Goal: Task Accomplishment & Management: Manage account settings

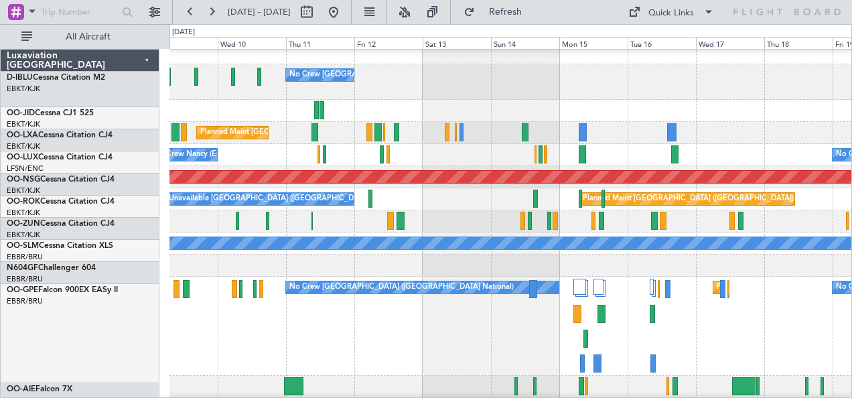
scroll to position [7, 0]
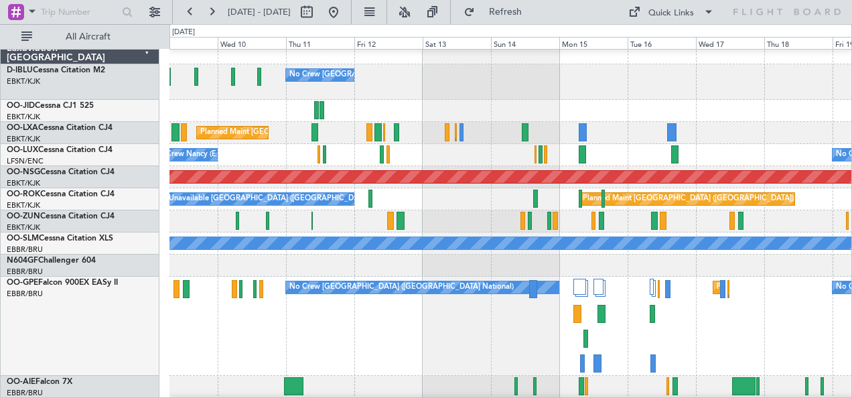
click at [516, 331] on div "No Crew [GEOGRAPHIC_DATA] ([GEOGRAPHIC_DATA] National) Planned Maint [GEOGRAPHI…" at bounding box center [510, 326] width 683 height 99
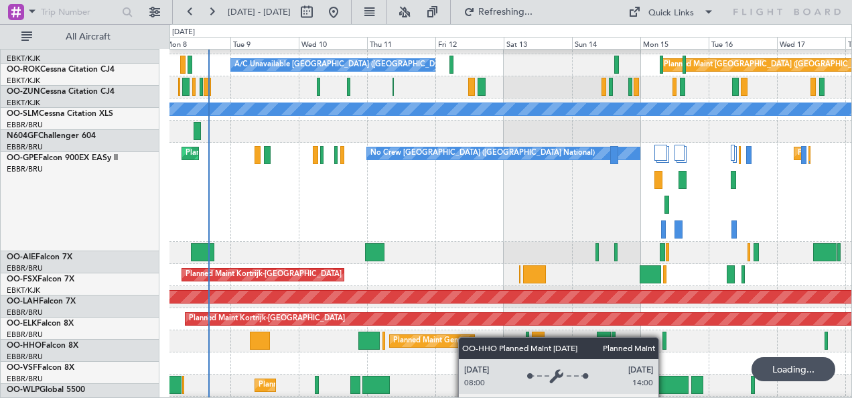
scroll to position [180, 0]
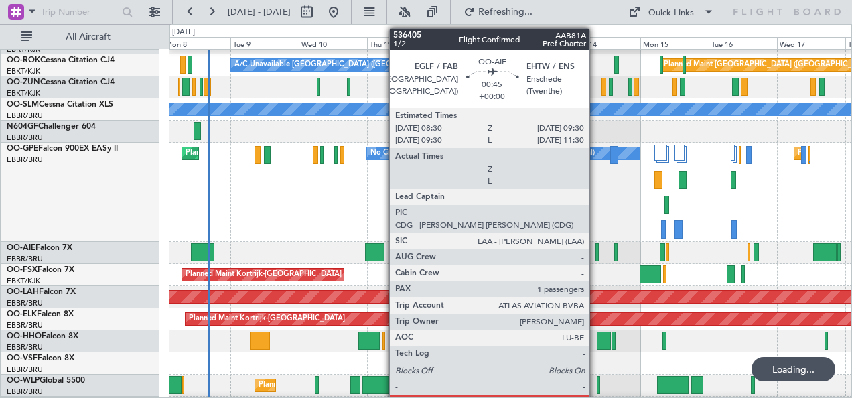
click at [596, 253] on div at bounding box center [596, 252] width 3 height 18
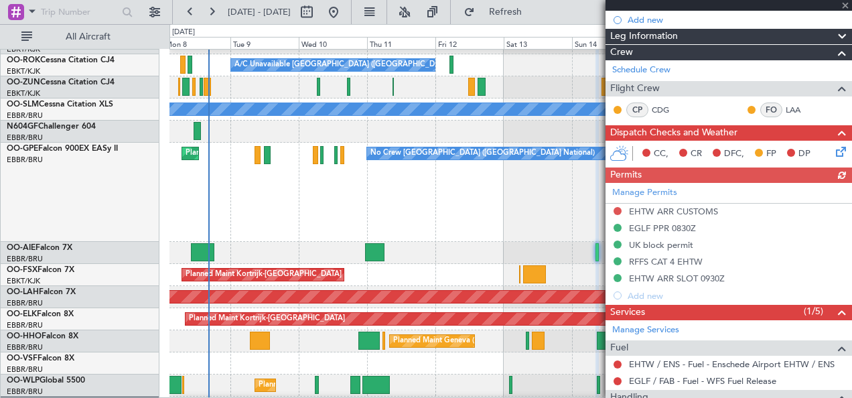
scroll to position [169, 0]
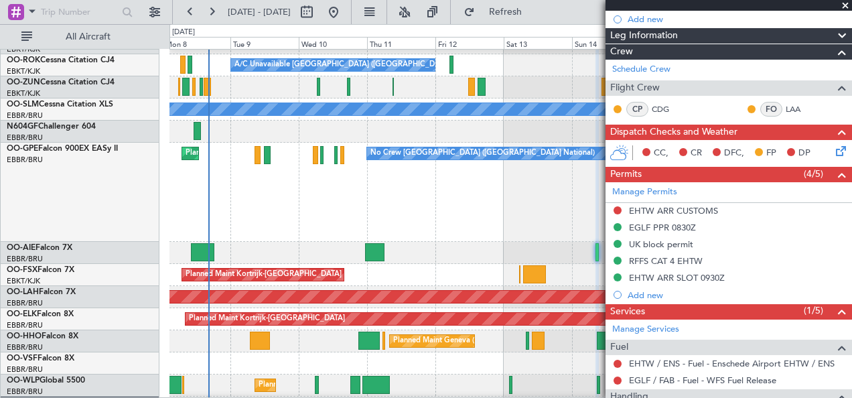
click at [393, 215] on div "Planned Maint [GEOGRAPHIC_DATA] ([GEOGRAPHIC_DATA] National) Planned Maint [GEO…" at bounding box center [510, 192] width 683 height 99
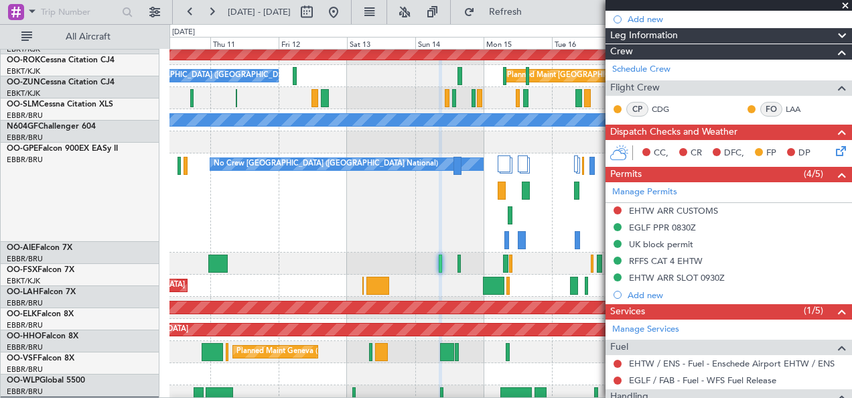
scroll to position [169, 0]
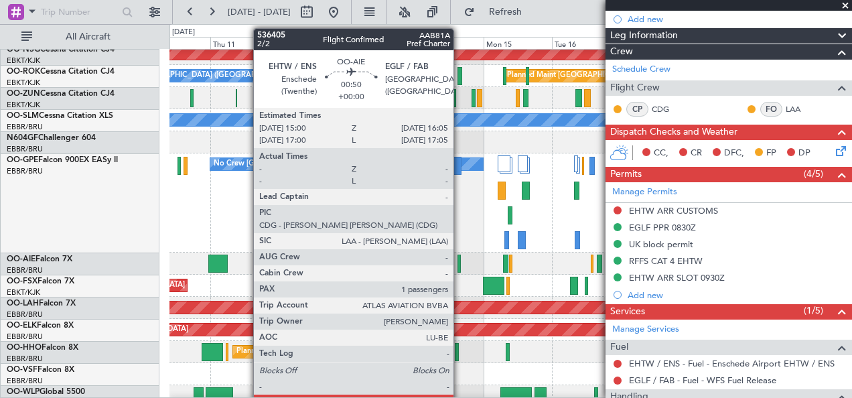
click at [460, 264] on div at bounding box center [458, 264] width 3 height 18
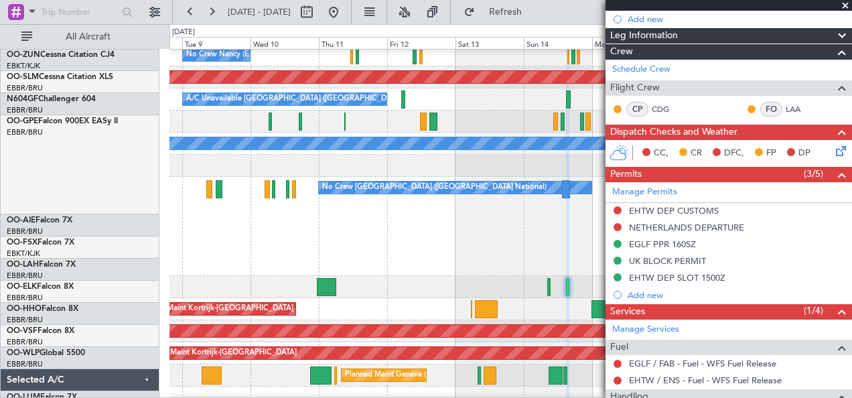
scroll to position [104, 0]
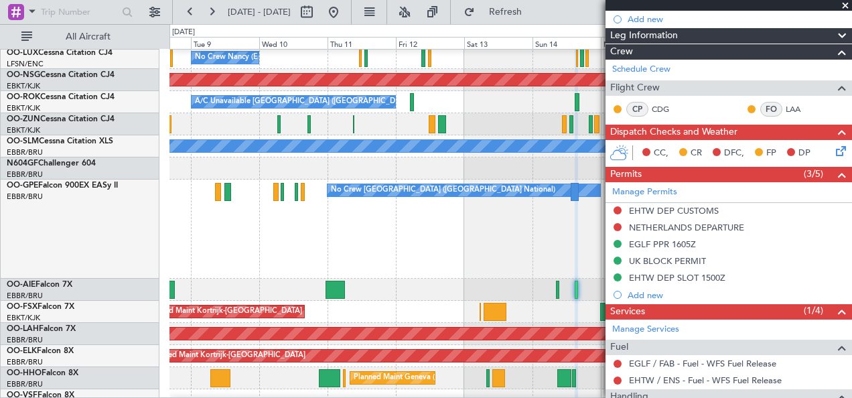
click at [496, 243] on div "Planned Maint [GEOGRAPHIC_DATA] ([GEOGRAPHIC_DATA] National) No Crew [GEOGRAPHI…" at bounding box center [510, 229] width 683 height 99
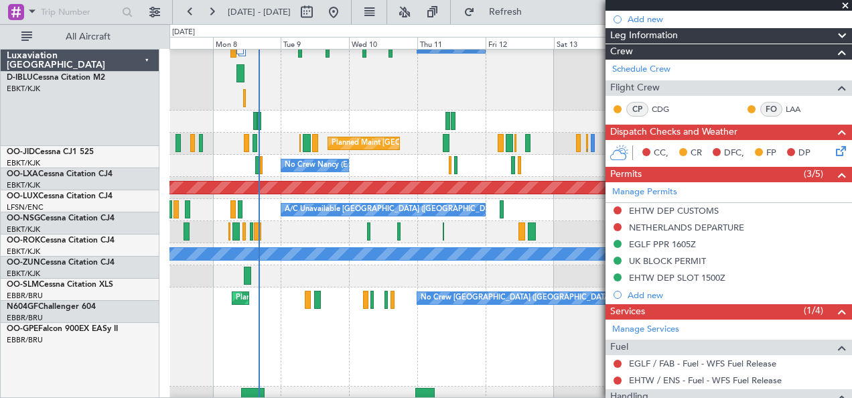
scroll to position [38, 0]
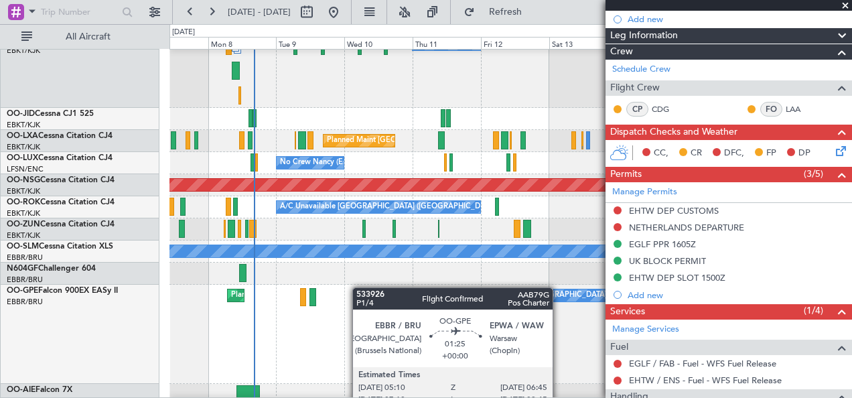
click at [359, 288] on div at bounding box center [360, 297] width 5 height 18
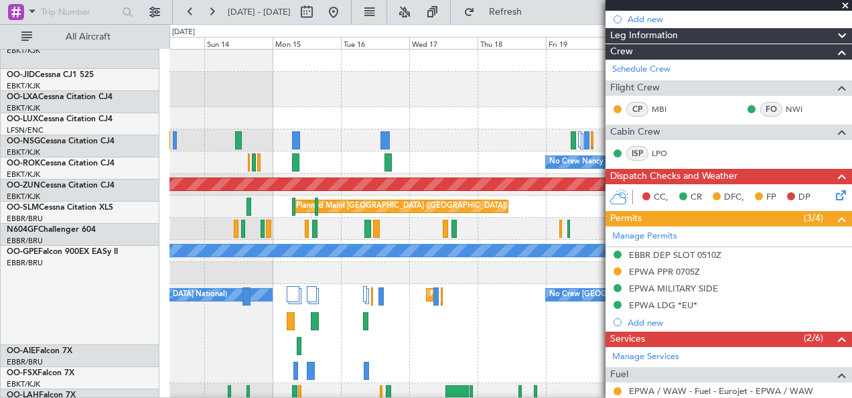
scroll to position [0, 0]
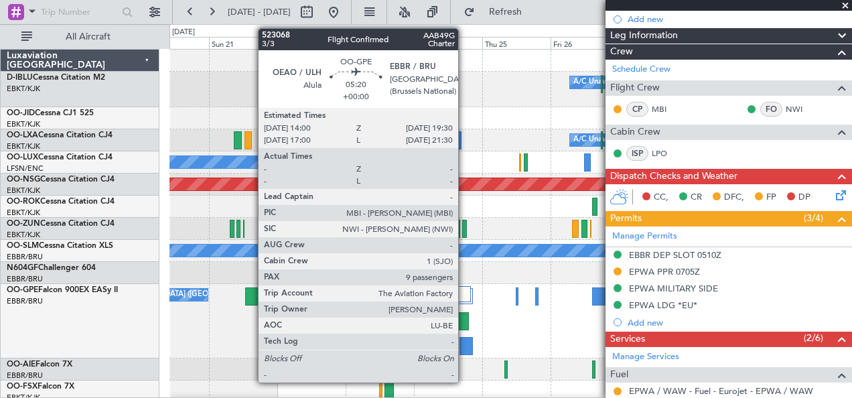
click at [465, 323] on div at bounding box center [461, 321] width 16 height 18
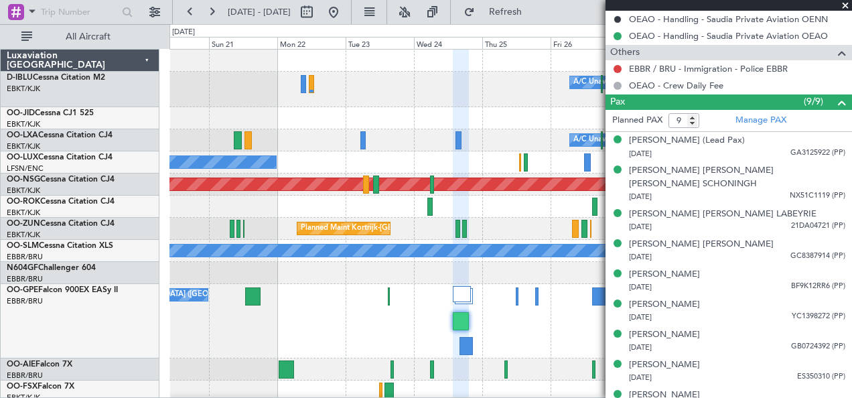
scroll to position [559, 0]
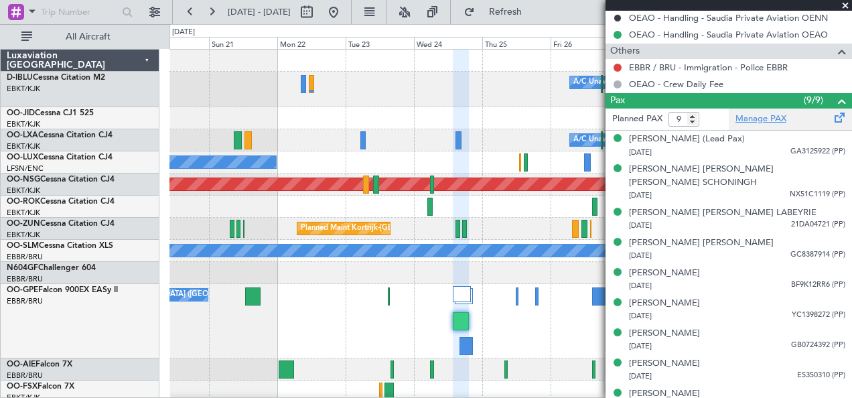
click at [743, 119] on link "Manage PAX" at bounding box center [760, 119] width 51 height 13
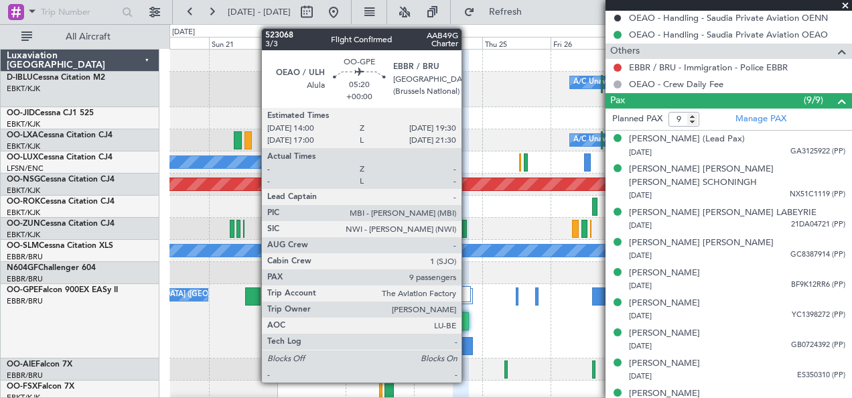
click at [468, 325] on div at bounding box center [461, 321] width 16 height 18
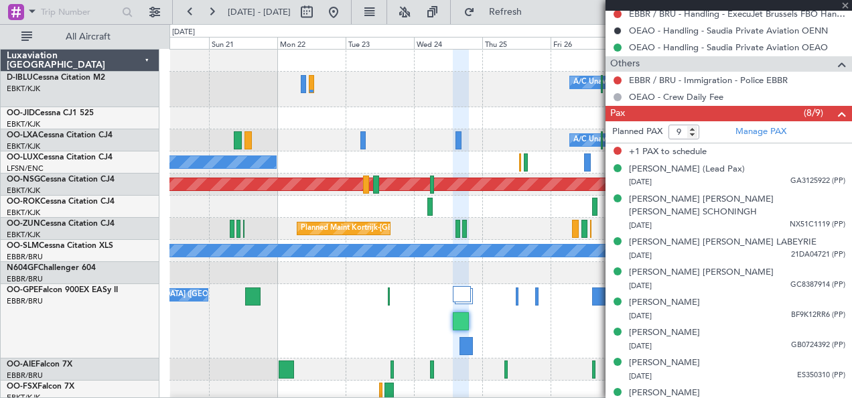
scroll to position [545, 0]
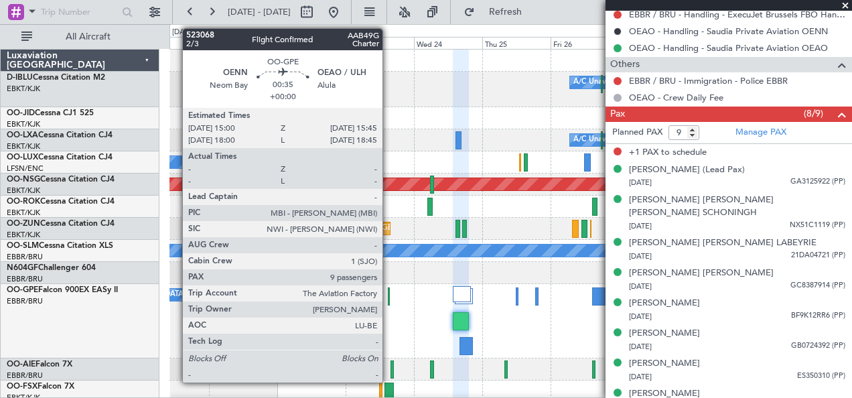
click at [389, 293] on div at bounding box center [389, 296] width 3 height 18
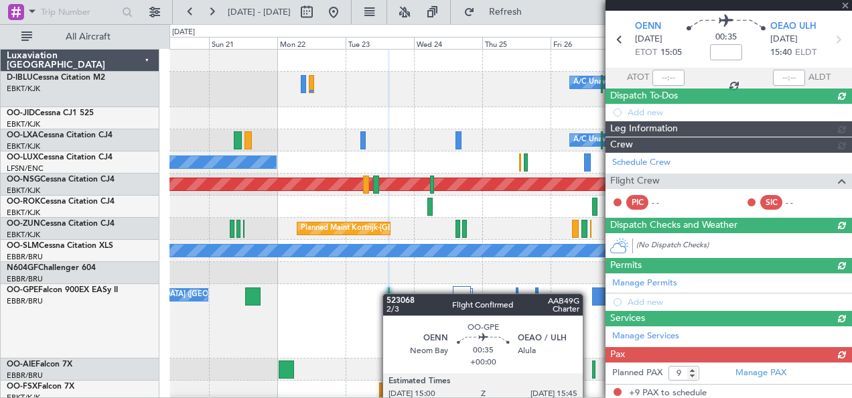
scroll to position [543, 0]
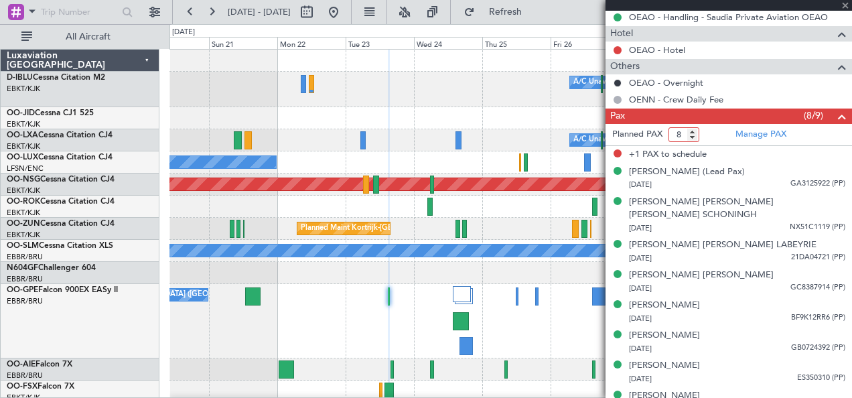
type input "8"
click at [695, 137] on input "8" at bounding box center [683, 134] width 31 height 15
click at [834, 114] on span at bounding box center [842, 117] width 16 height 16
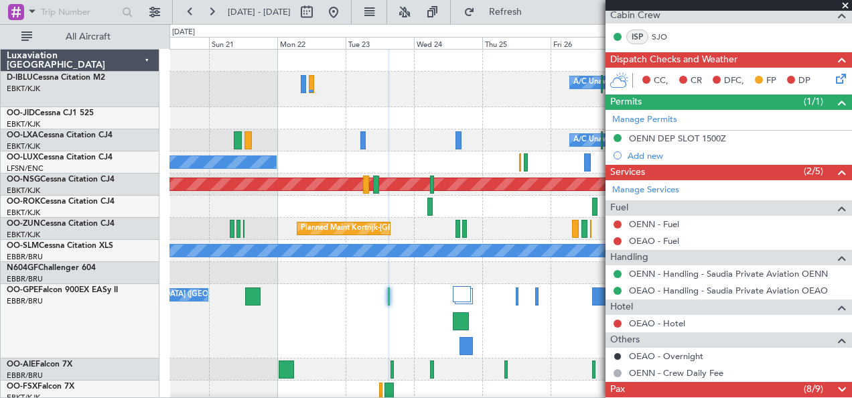
scroll to position [265, 0]
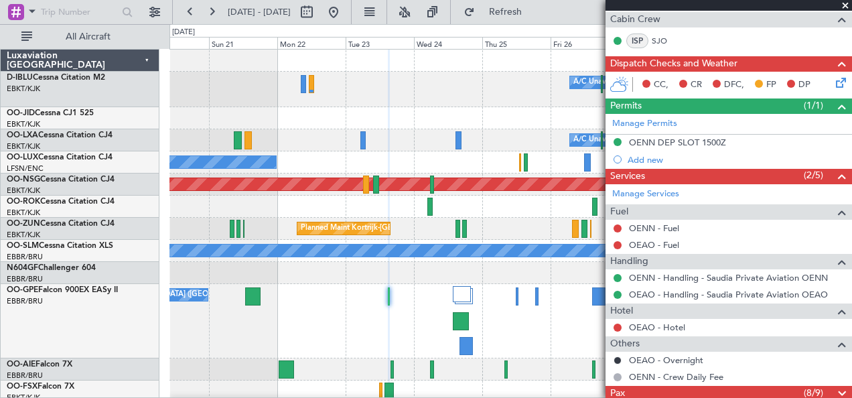
click at [834, 390] on span at bounding box center [842, 394] width 16 height 16
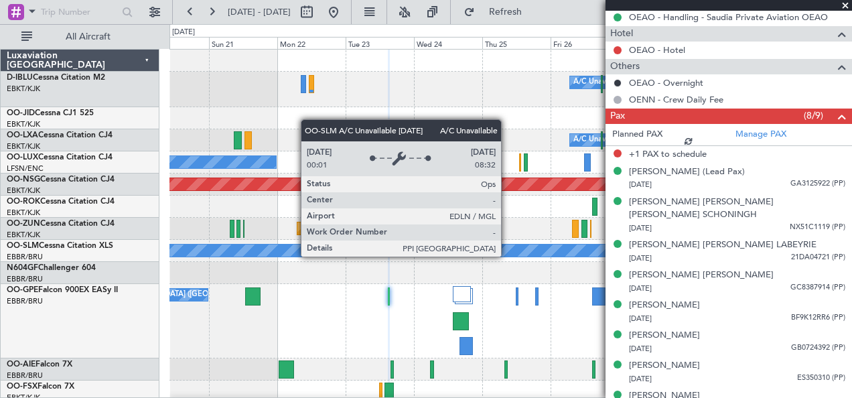
scroll to position [528, 0]
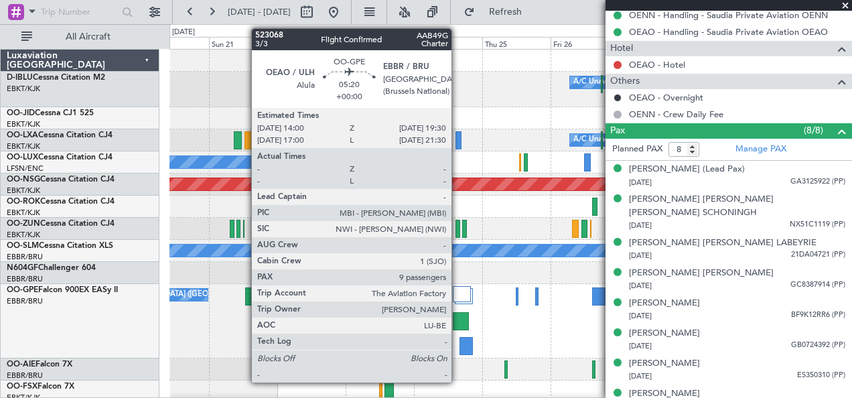
click at [458, 323] on div at bounding box center [461, 321] width 16 height 18
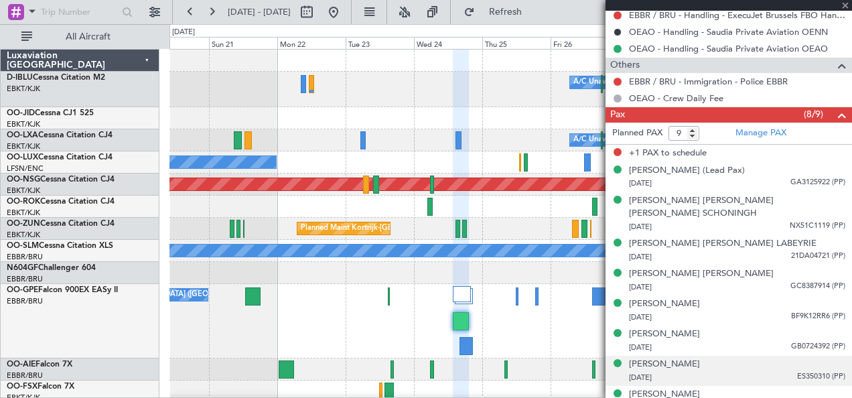
scroll to position [544, 0]
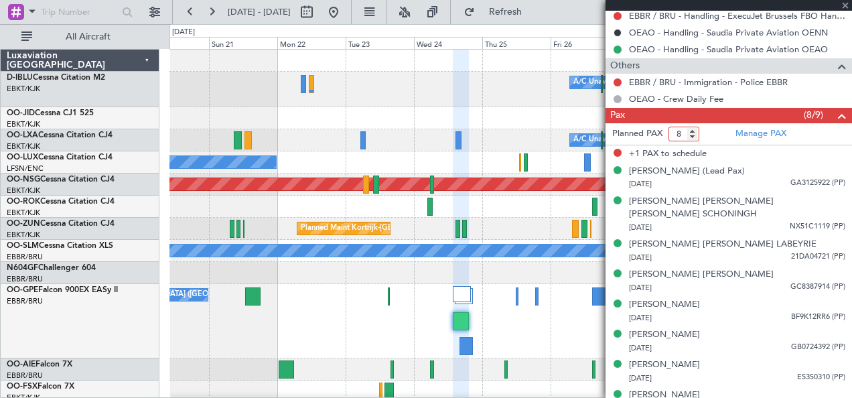
type input "8"
click at [695, 133] on input "8" at bounding box center [683, 134] width 31 height 15
click at [838, 113] on span at bounding box center [842, 116] width 16 height 16
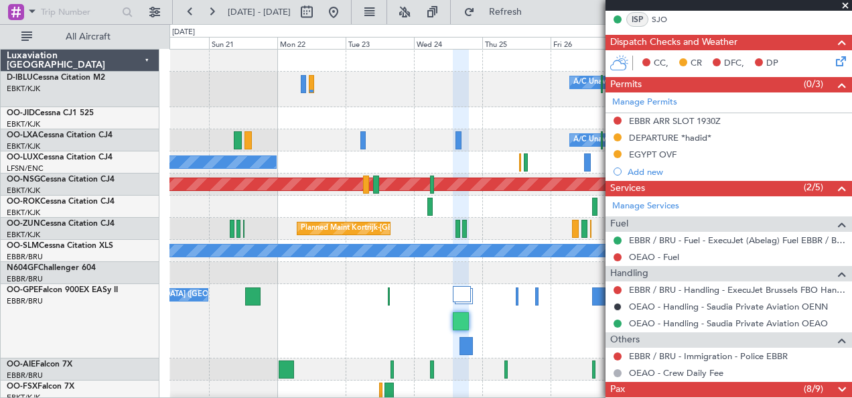
scroll to position [266, 0]
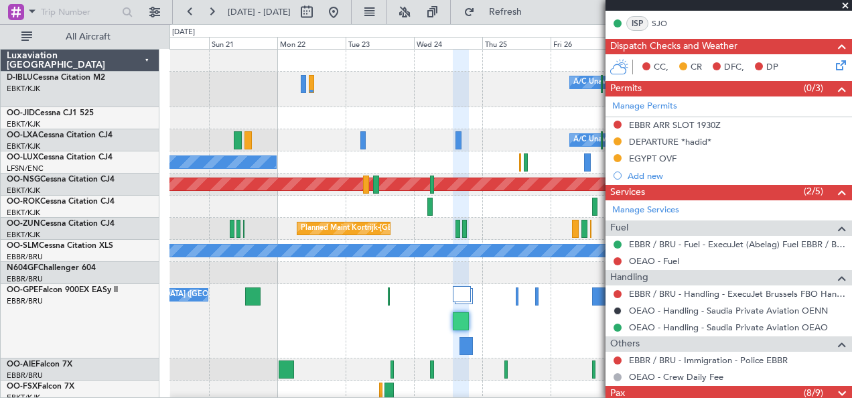
click at [834, 386] on span at bounding box center [842, 394] width 16 height 16
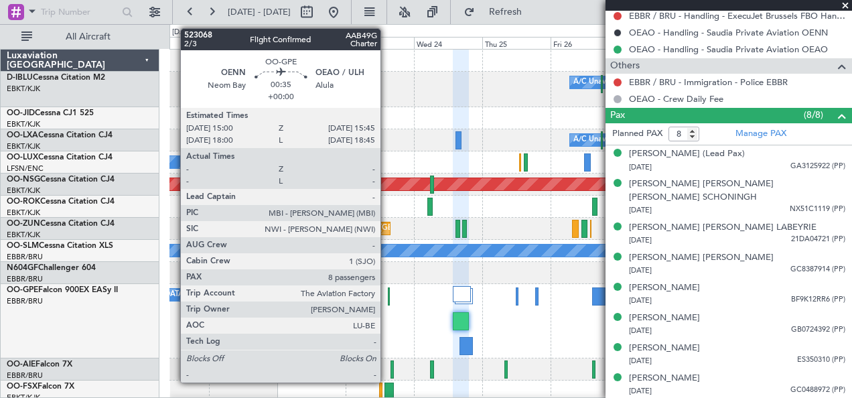
scroll to position [528, 0]
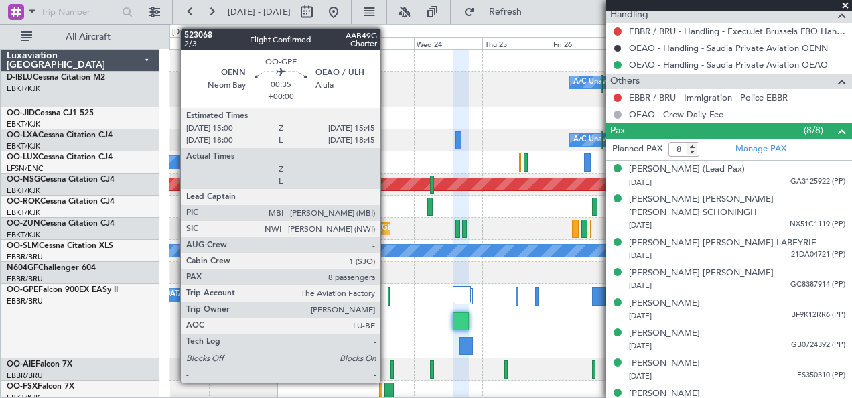
click at [388, 296] on div at bounding box center [389, 296] width 3 height 18
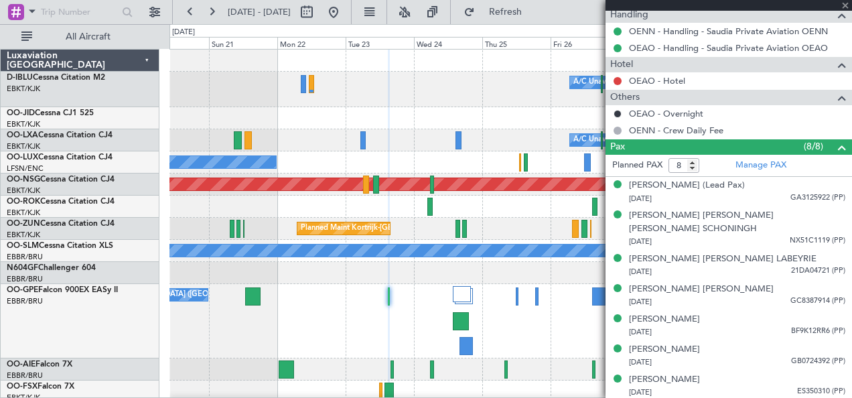
scroll to position [0, 0]
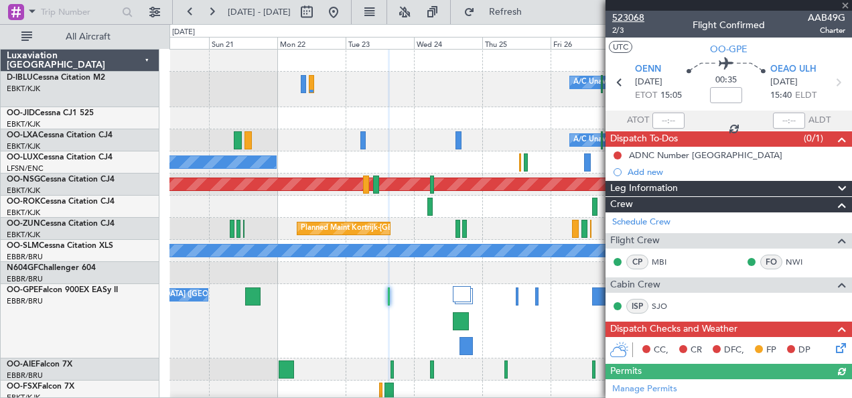
click at [635, 19] on span "523068" at bounding box center [628, 18] width 32 height 14
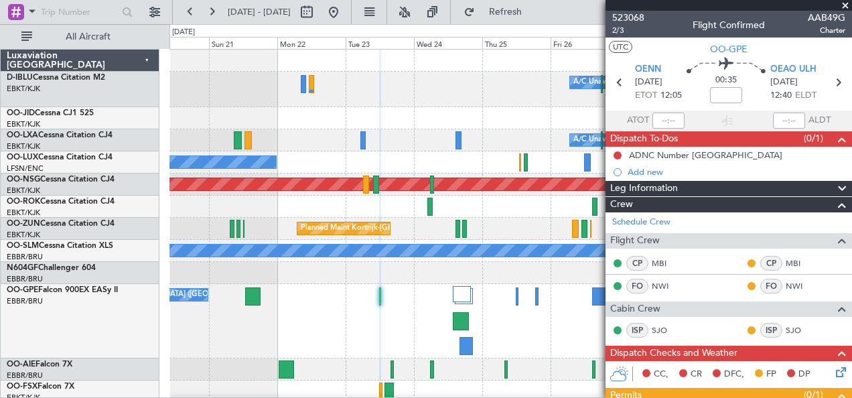
click at [541, 291] on div "No Crew [GEOGRAPHIC_DATA] ([GEOGRAPHIC_DATA] National) Planned Maint [GEOGRAPHI…" at bounding box center [510, 321] width 683 height 74
click at [317, 13] on button at bounding box center [306, 11] width 21 height 21
select select "9"
select select "2025"
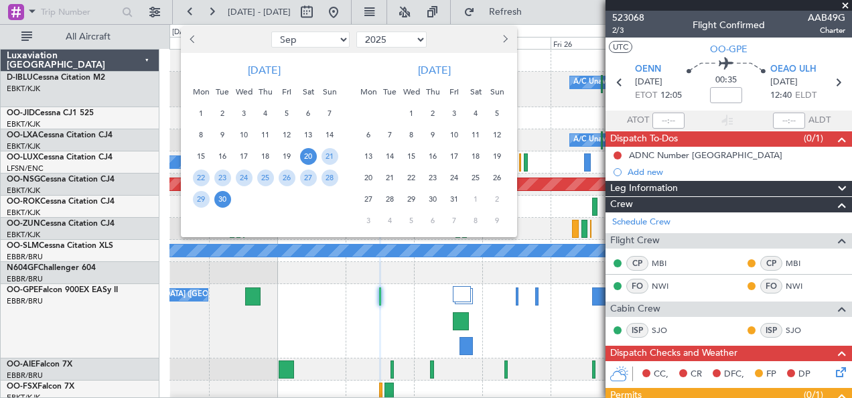
click at [301, 40] on select "Jan Feb Mar Apr May Jun [DATE] Aug Sep Oct Nov Dec" at bounding box center [310, 39] width 78 height 16
select select "10"
click at [271, 31] on select "Jan Feb Mar Apr May Jun [DATE] Aug Sep Oct Nov Dec" at bounding box center [310, 39] width 78 height 16
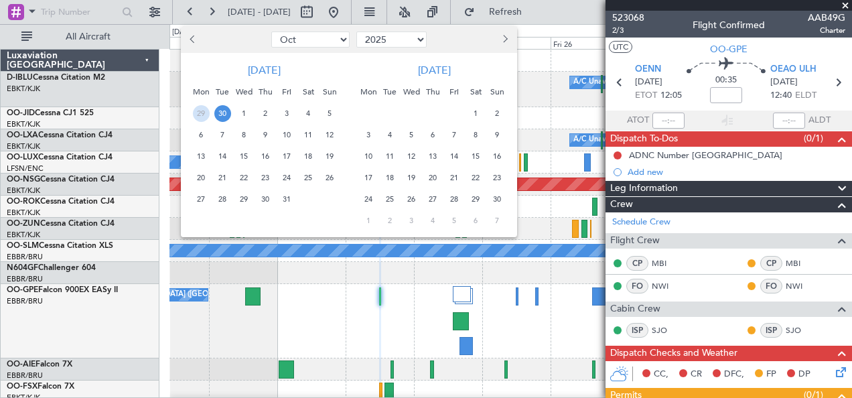
click at [289, 137] on span "10" at bounding box center [287, 135] width 17 height 17
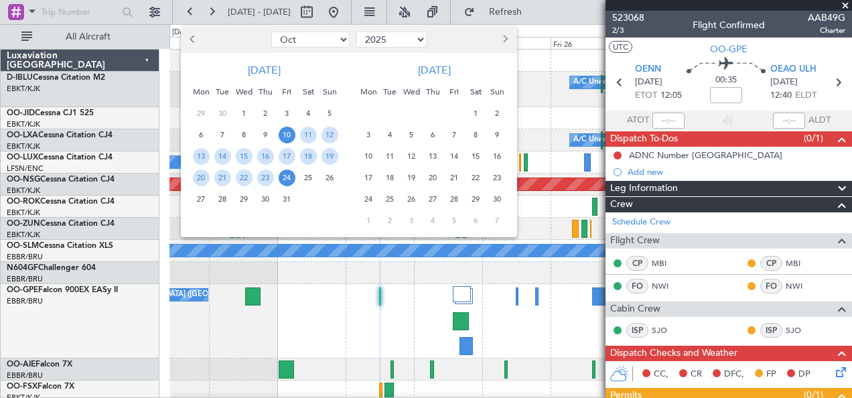
click at [290, 173] on span "24" at bounding box center [287, 177] width 17 height 17
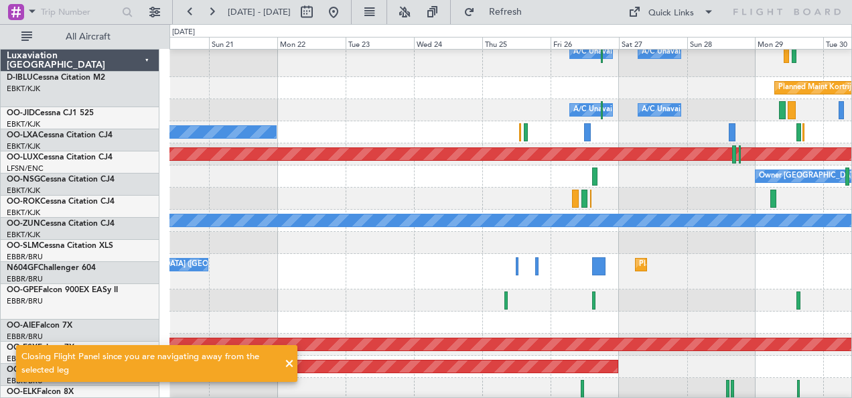
scroll to position [31, 0]
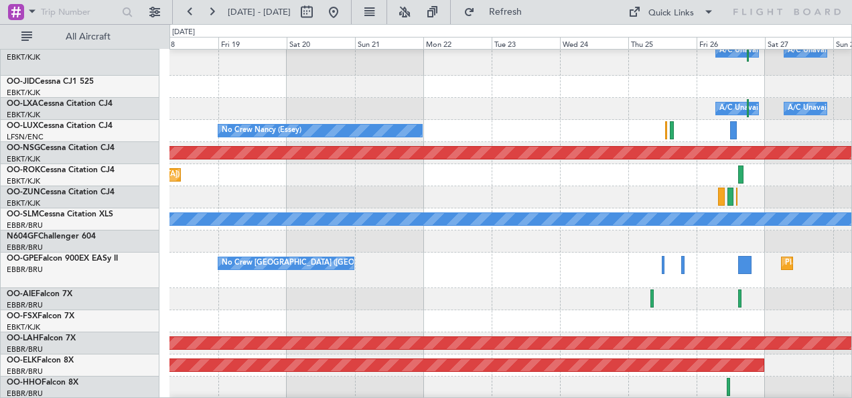
click at [569, 295] on div at bounding box center [510, 299] width 683 height 22
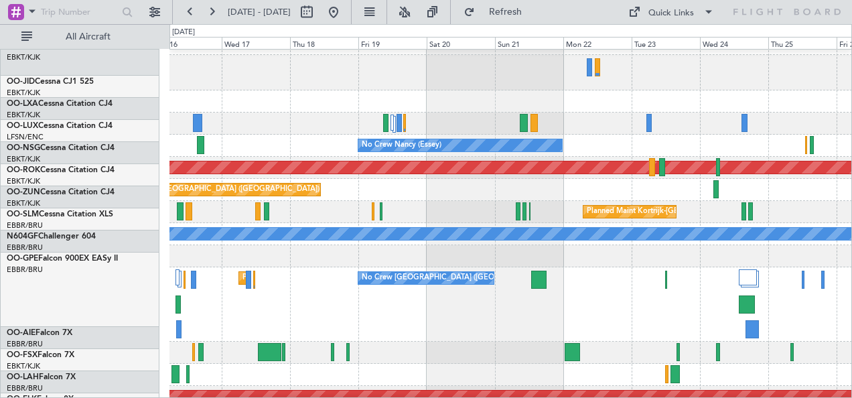
scroll to position [14, 0]
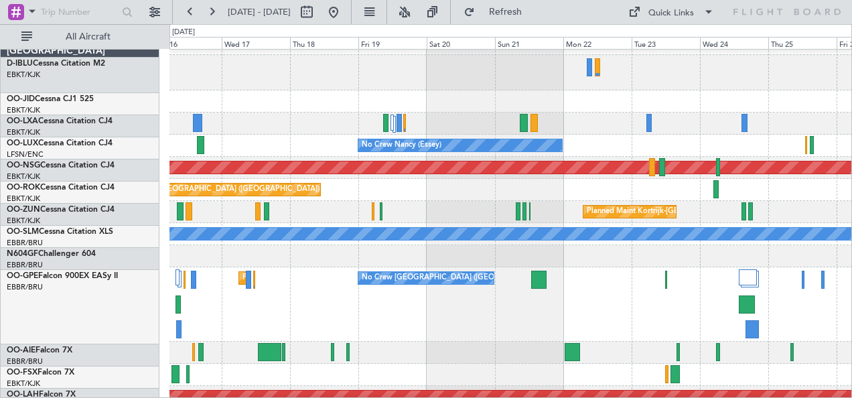
click at [583, 304] on div "No Crew [GEOGRAPHIC_DATA] ([GEOGRAPHIC_DATA] National) Planned Maint [GEOGRAPHI…" at bounding box center [510, 304] width 683 height 74
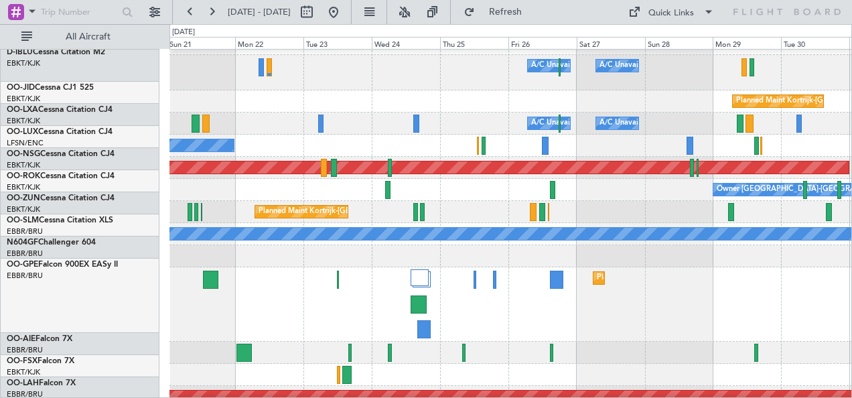
click at [348, 317] on div "Planned Maint [GEOGRAPHIC_DATA] ([GEOGRAPHIC_DATA] National) No Crew [GEOGRAPHI…" at bounding box center [510, 304] width 683 height 74
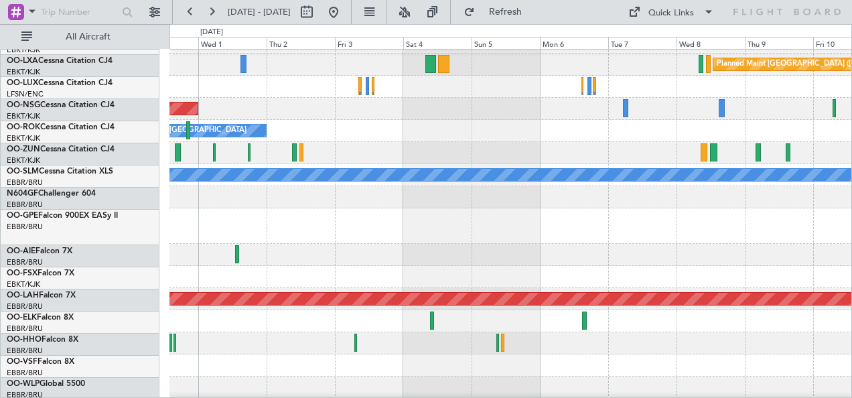
scroll to position [76, 0]
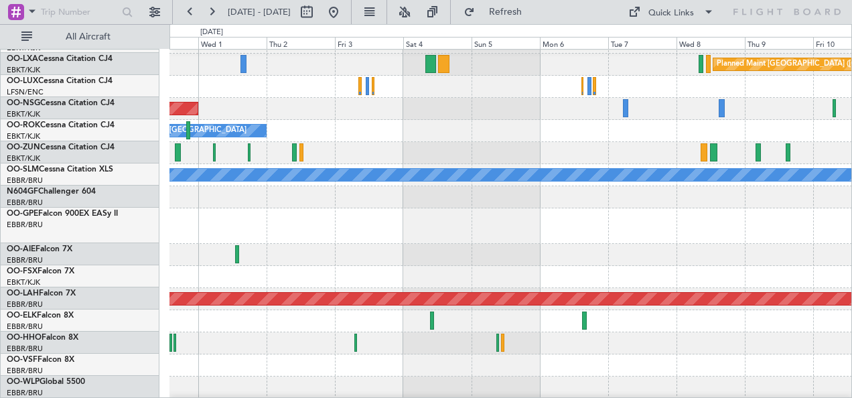
click at [235, 253] on div at bounding box center [237, 254] width 4 height 18
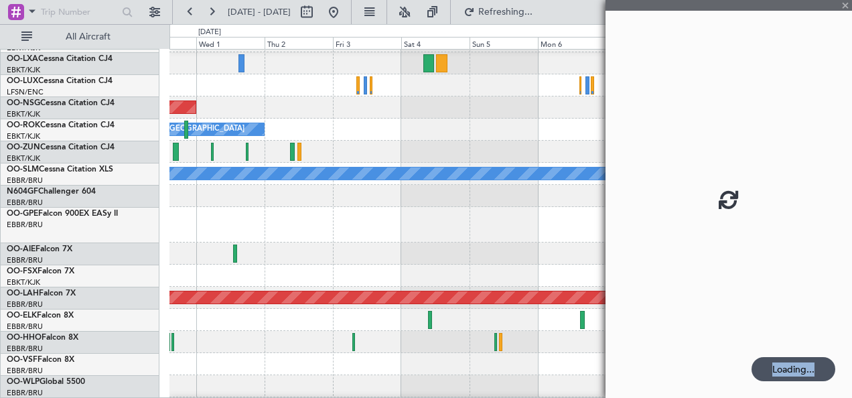
drag, startPoint x: 623, startPoint y: 246, endPoint x: 459, endPoint y: 237, distance: 163.7
click at [459, 237] on fb-app "[DATE] - [DATE] Refreshing... Quick Links All Aircraft Planned Maint [GEOGRAPHI…" at bounding box center [426, 204] width 852 height 388
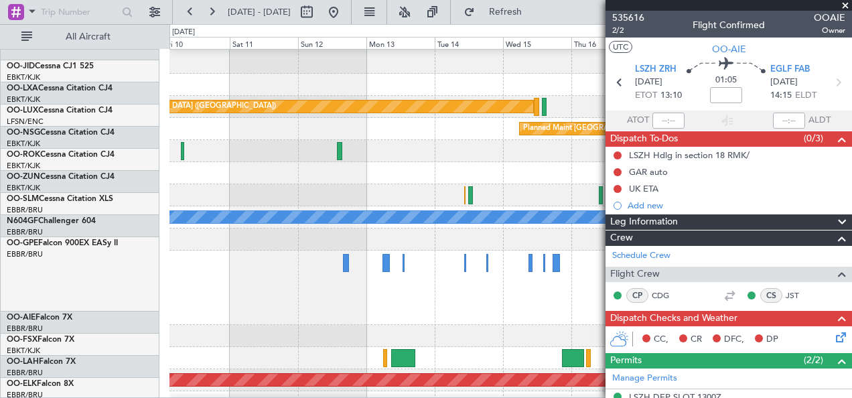
scroll to position [75, 0]
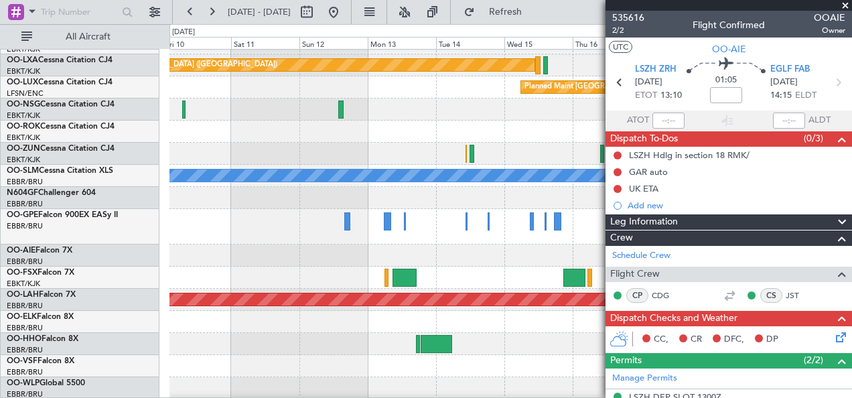
click at [847, 5] on span at bounding box center [845, 6] width 13 height 12
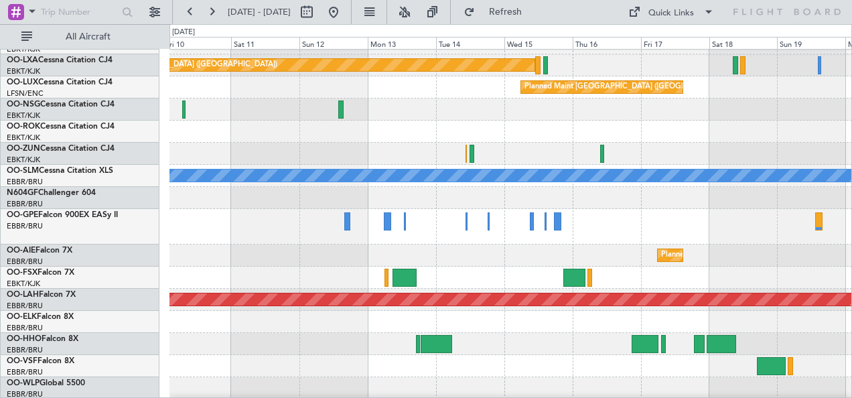
type input "0"
click at [687, 13] on div "Quick Links" at bounding box center [671, 13] width 46 height 13
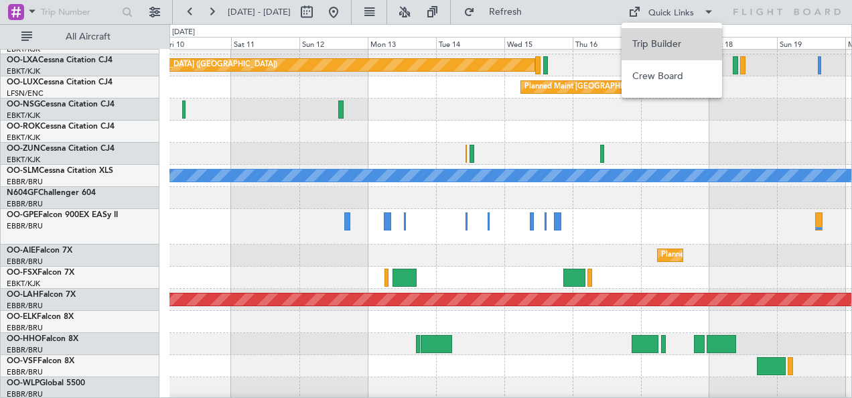
click at [675, 40] on button "Trip Builder" at bounding box center [672, 44] width 100 height 32
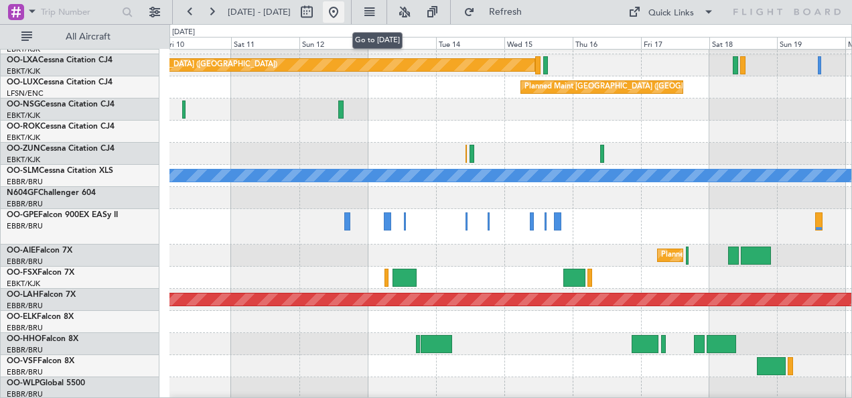
click at [344, 20] on button at bounding box center [333, 11] width 21 height 21
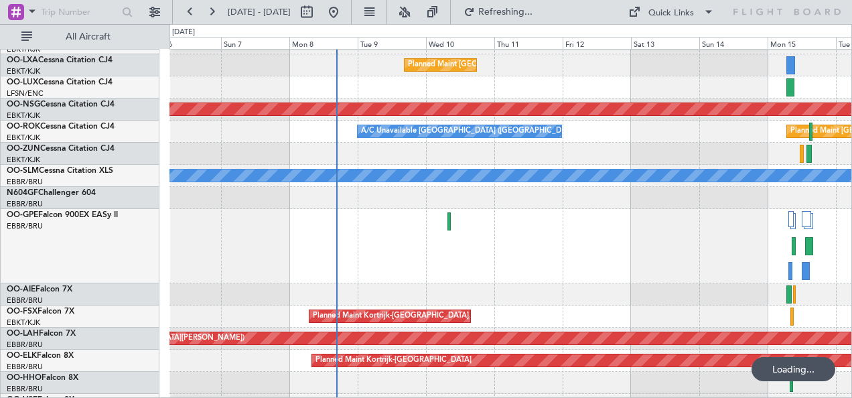
click at [444, 275] on div "Planned Maint [GEOGRAPHIC_DATA] ([GEOGRAPHIC_DATA] National)" at bounding box center [510, 246] width 683 height 74
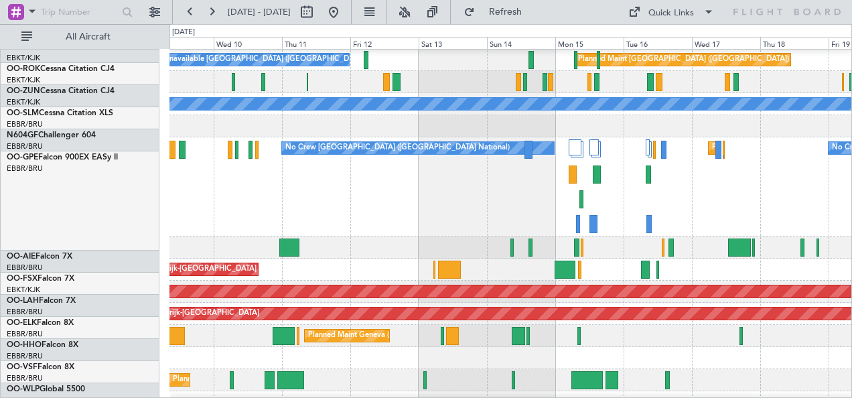
scroll to position [186, 0]
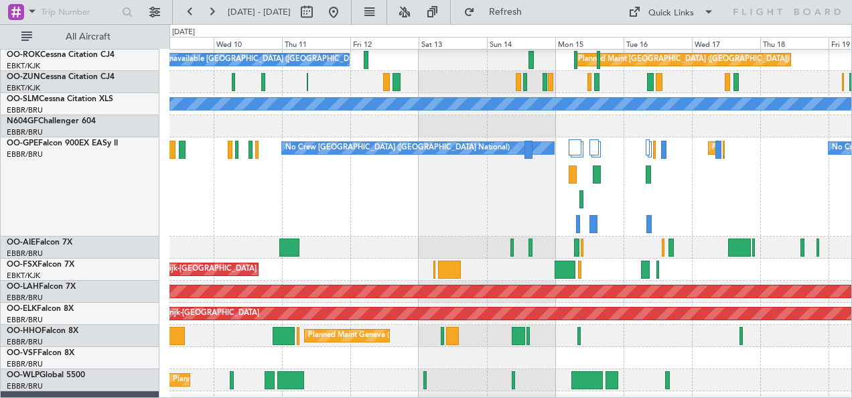
click at [481, 260] on div "Planned Maint Kortrijk-[GEOGRAPHIC_DATA]" at bounding box center [510, 270] width 683 height 22
click at [518, 259] on div at bounding box center [510, 247] width 683 height 22
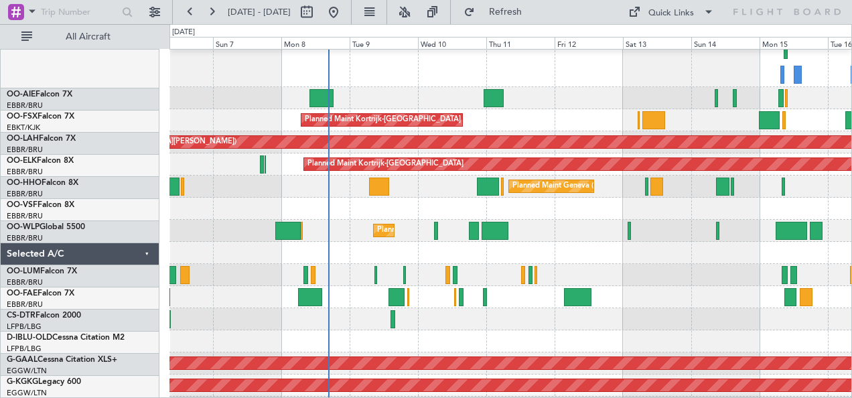
scroll to position [335, 0]
click at [542, 301] on div "Planned Maint [GEOGRAPHIC_DATA] ([GEOGRAPHIC_DATA] National) No Crew [GEOGRAPHI…" at bounding box center [510, 221] width 683 height 1013
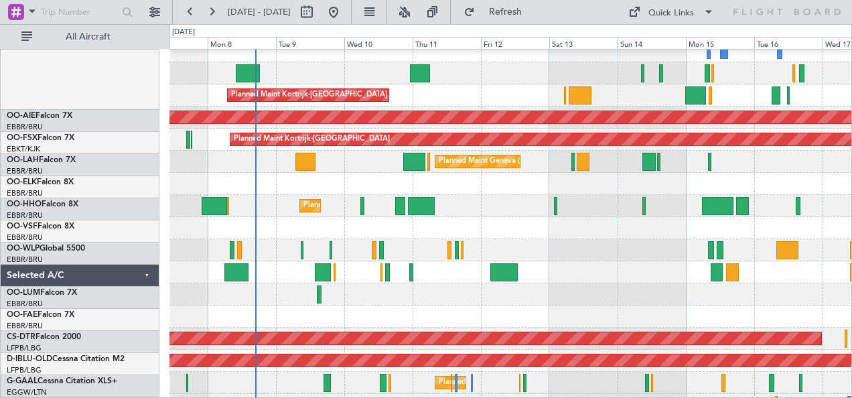
scroll to position [362, 0]
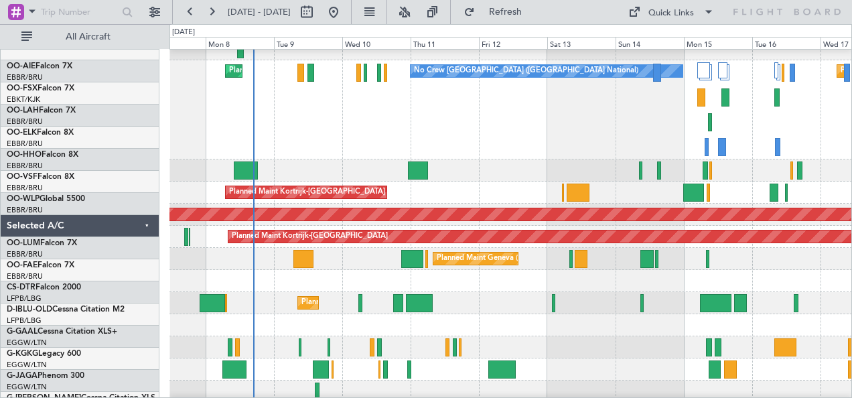
click at [612, 352] on div at bounding box center [510, 347] width 683 height 22
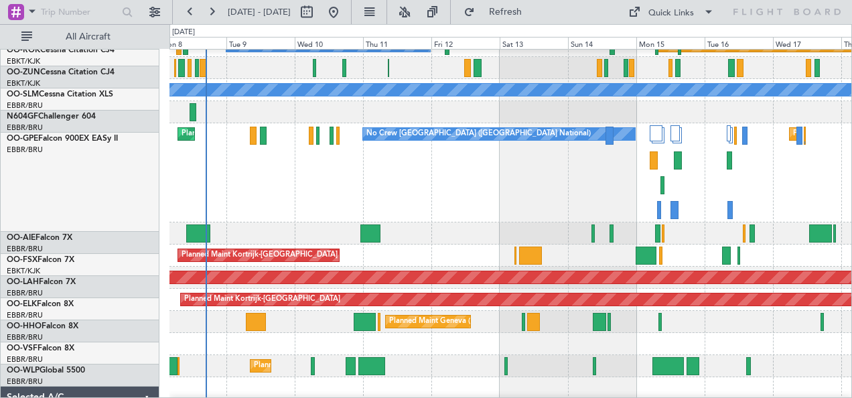
scroll to position [200, 0]
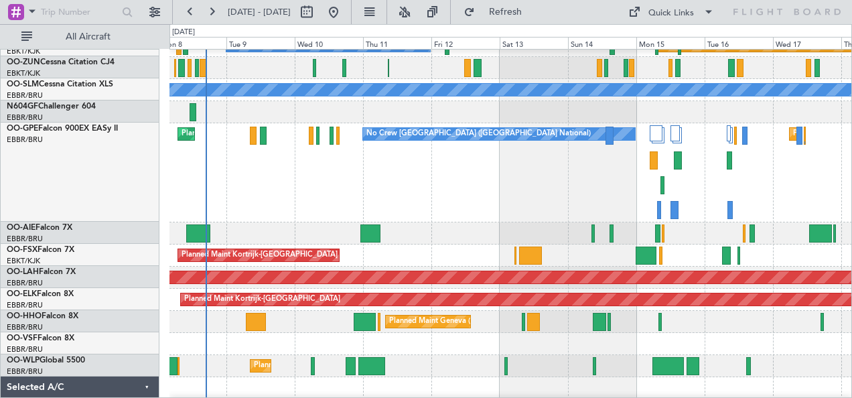
click at [549, 362] on div "Planned Maint Liege" at bounding box center [510, 366] width 683 height 22
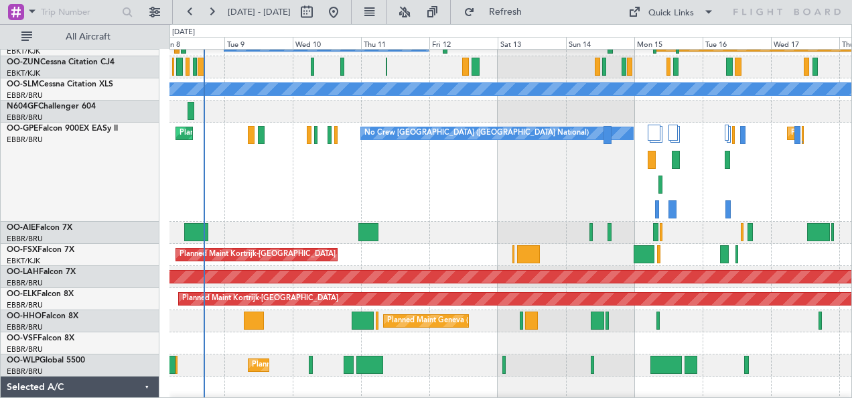
click at [344, 23] on fb-range-datepicker "[DATE] - [DATE]" at bounding box center [262, 12] width 180 height 24
click at [317, 16] on button at bounding box center [306, 11] width 21 height 21
select select "9"
select select "2025"
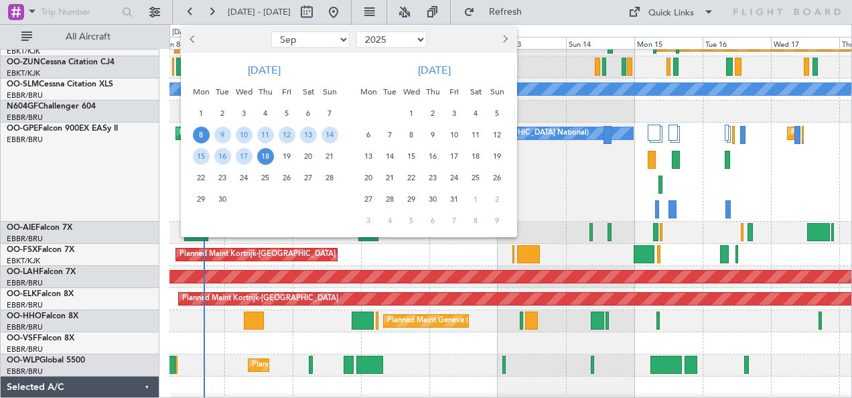
click at [311, 42] on select "Jan Feb Mar Apr May Jun [DATE] Aug Sep Oct Nov Dec" at bounding box center [310, 39] width 78 height 16
click at [271, 31] on select "Jan Feb Mar Apr May Jun [DATE] Aug Sep Oct Nov Dec" at bounding box center [310, 39] width 78 height 16
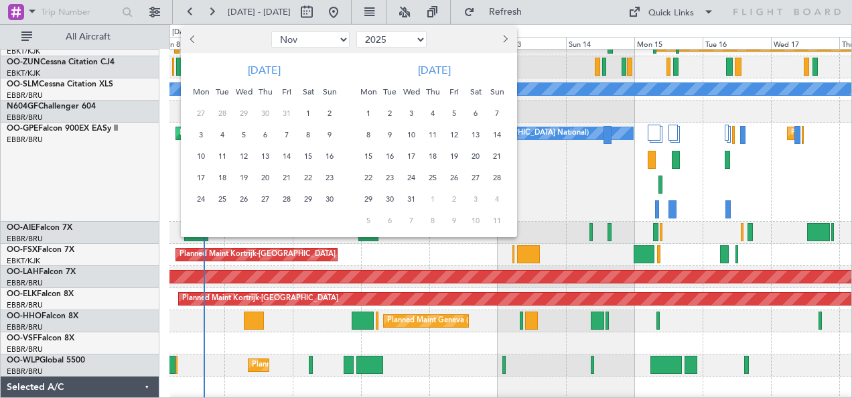
click at [289, 118] on span "31" at bounding box center [287, 113] width 17 height 17
select select "10"
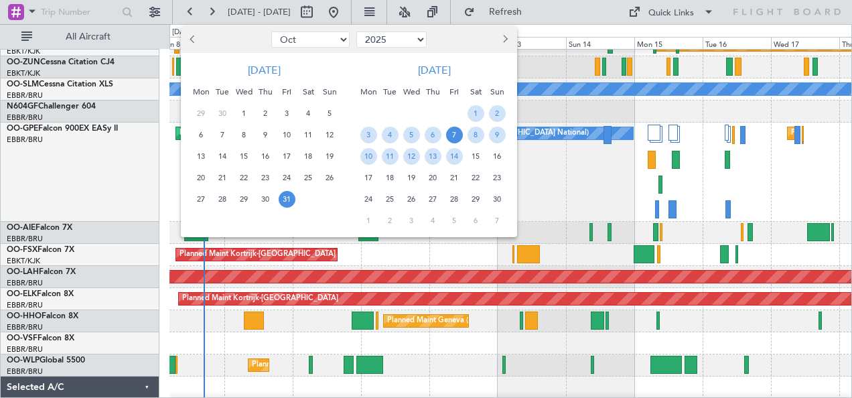
click at [460, 137] on span "7" at bounding box center [454, 135] width 17 height 17
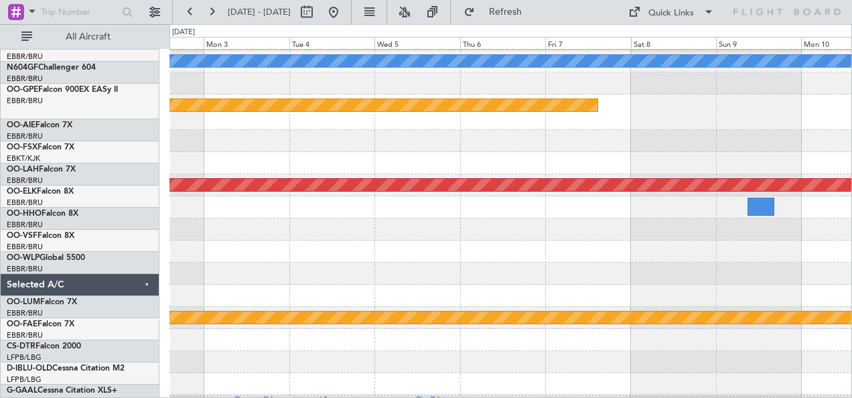
scroll to position [196, 0]
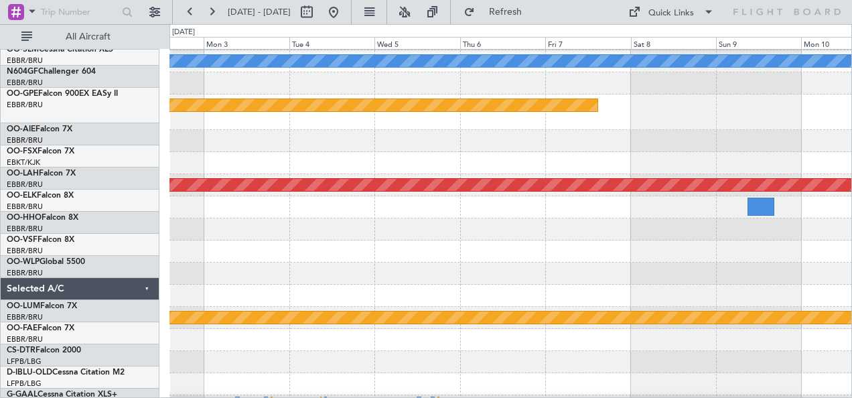
click at [303, 268] on div at bounding box center [510, 274] width 683 height 22
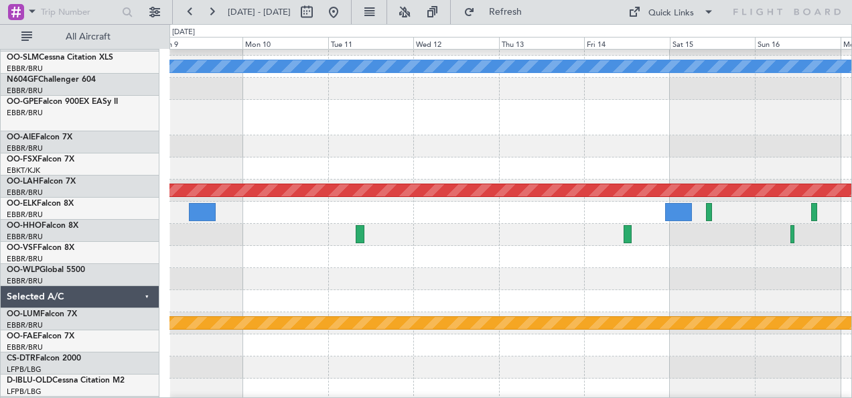
scroll to position [186, 0]
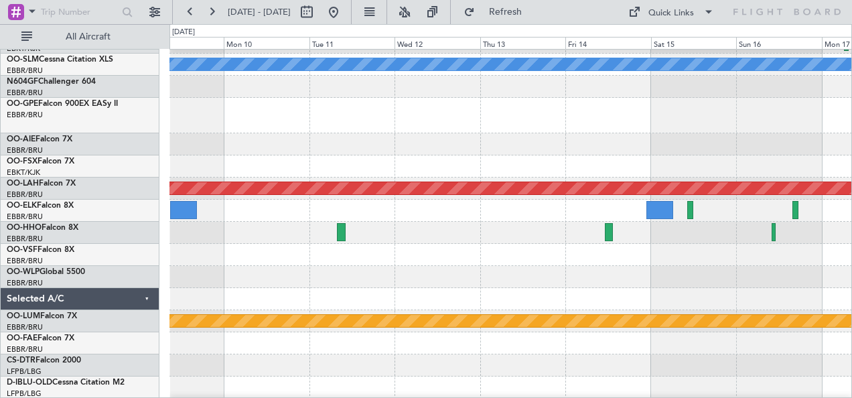
click at [443, 248] on div at bounding box center [510, 255] width 683 height 22
click at [344, 10] on button at bounding box center [333, 11] width 21 height 21
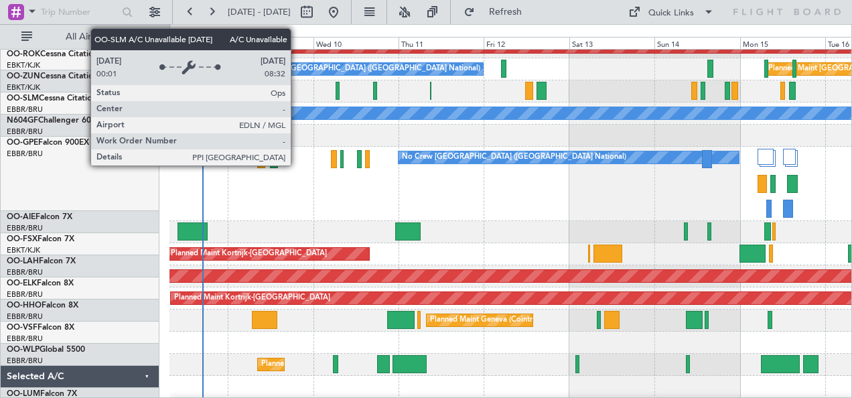
scroll to position [176, 0]
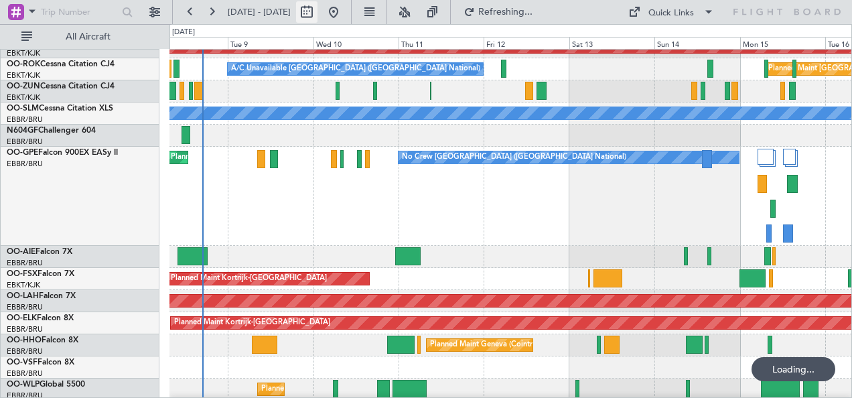
click at [317, 17] on button at bounding box center [306, 11] width 21 height 21
select select "9"
select select "2025"
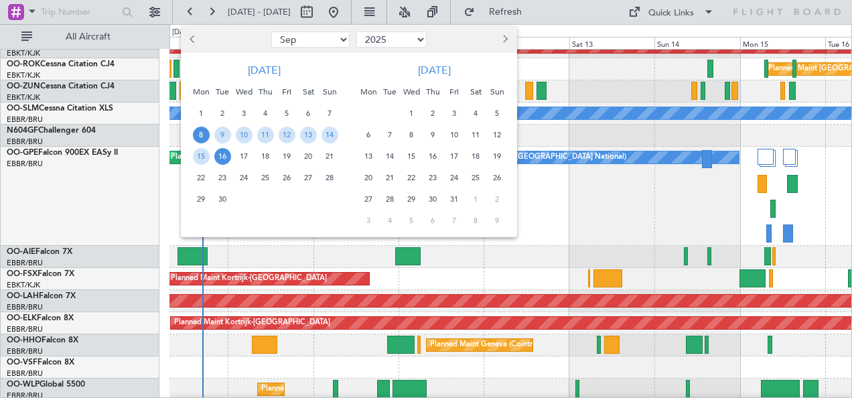
click at [201, 136] on span "8" at bounding box center [201, 135] width 17 height 17
click at [204, 175] on span "22" at bounding box center [201, 177] width 17 height 17
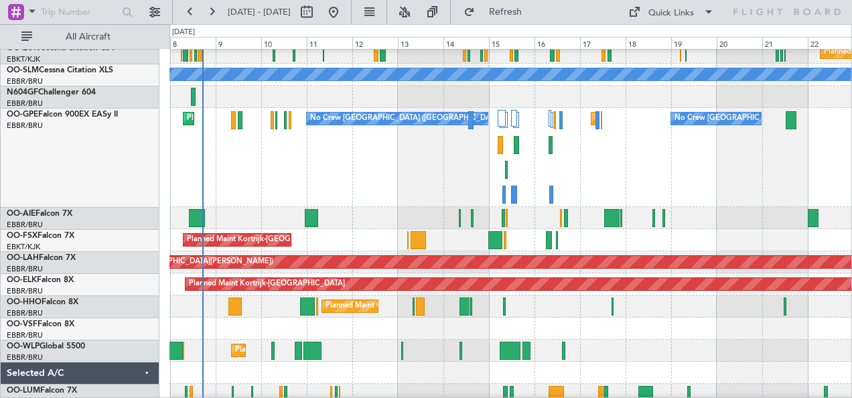
scroll to position [216, 0]
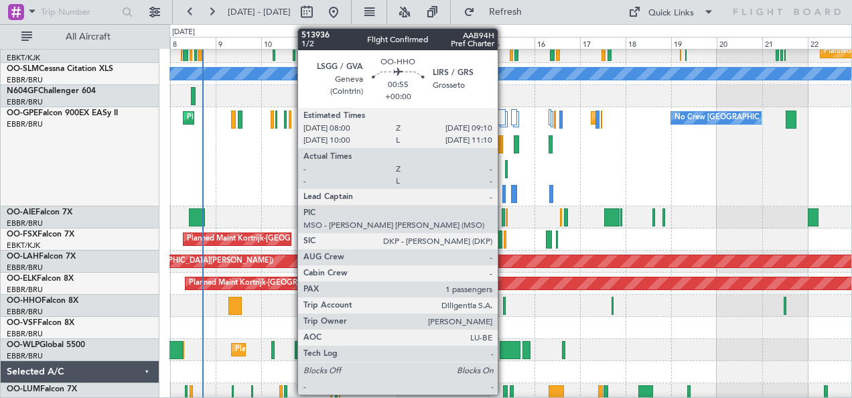
click at [504, 305] on div at bounding box center [504, 306] width 3 height 18
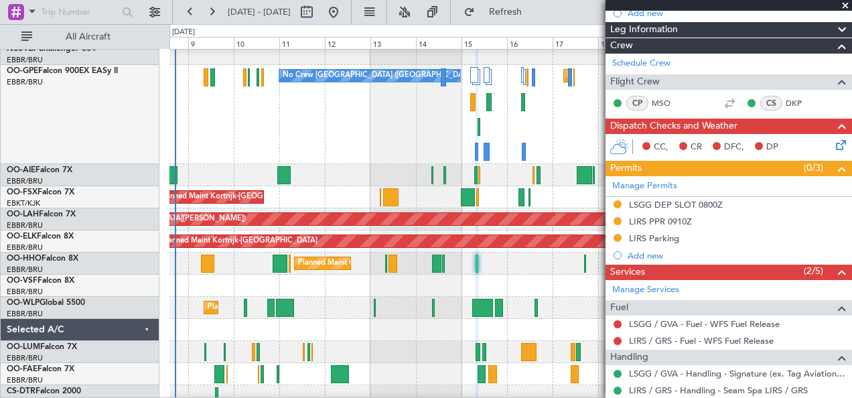
scroll to position [324, 0]
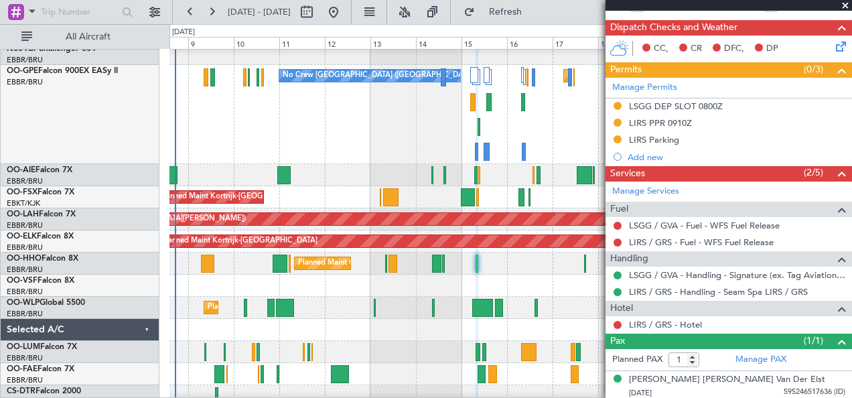
click at [580, 290] on div at bounding box center [510, 286] width 683 height 22
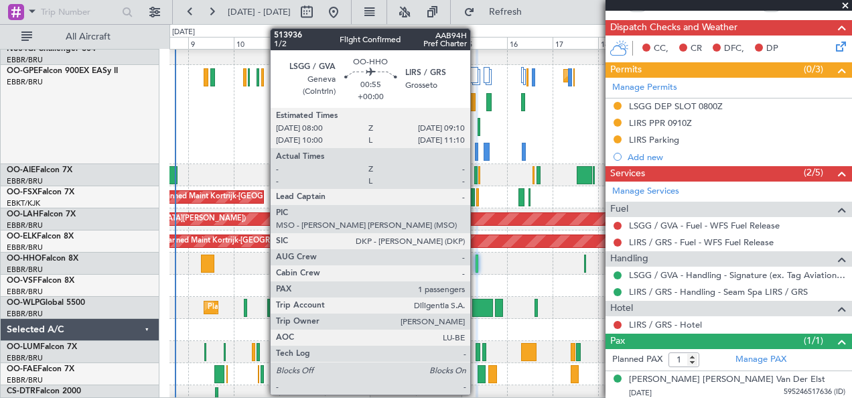
click at [477, 267] on div at bounding box center [477, 264] width 3 height 18
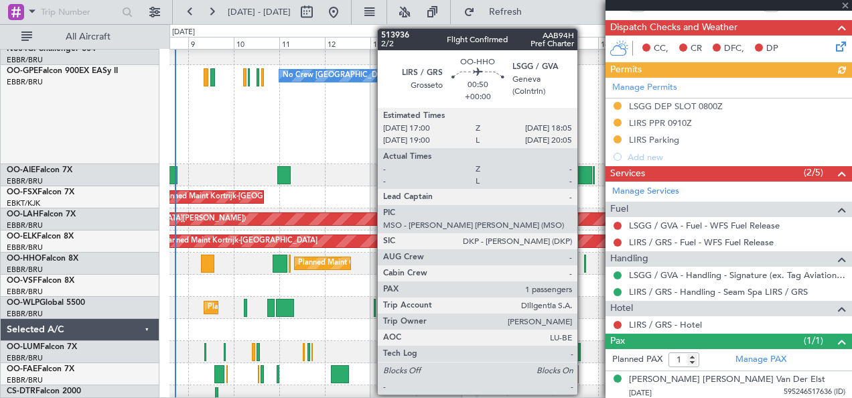
click at [584, 264] on div at bounding box center [585, 264] width 3 height 18
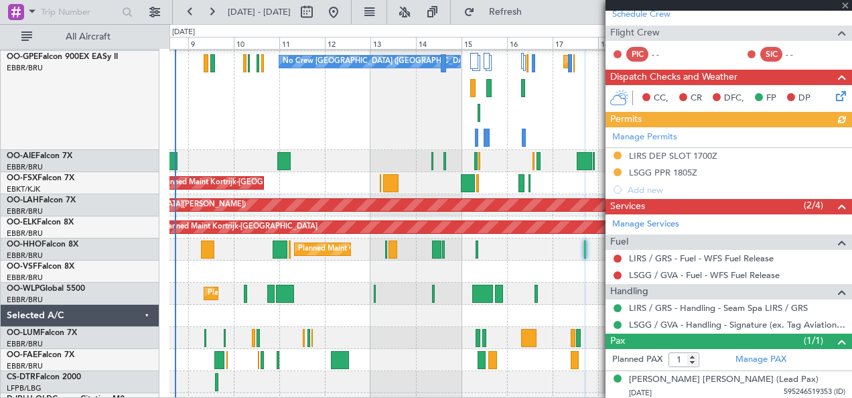
scroll to position [258, 0]
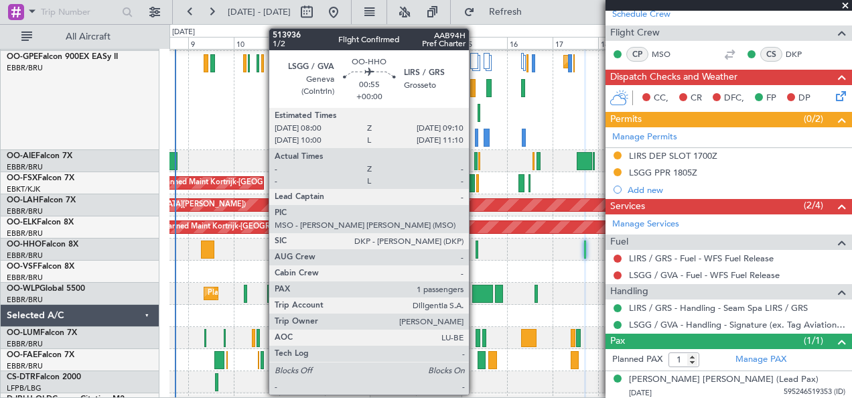
click at [476, 248] on div at bounding box center [477, 249] width 3 height 18
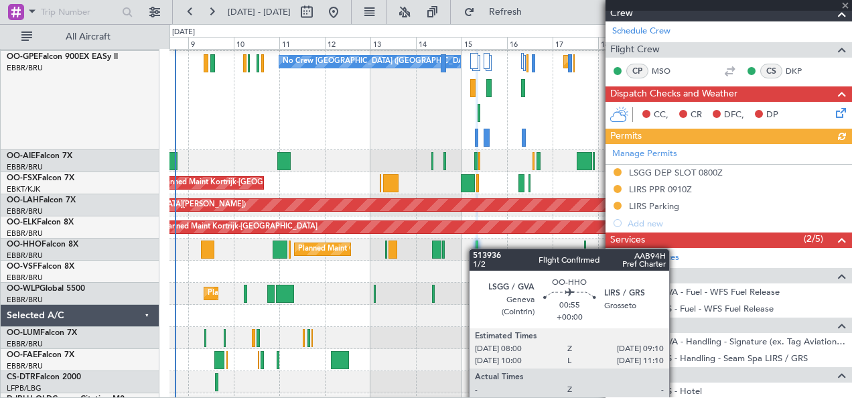
scroll to position [324, 0]
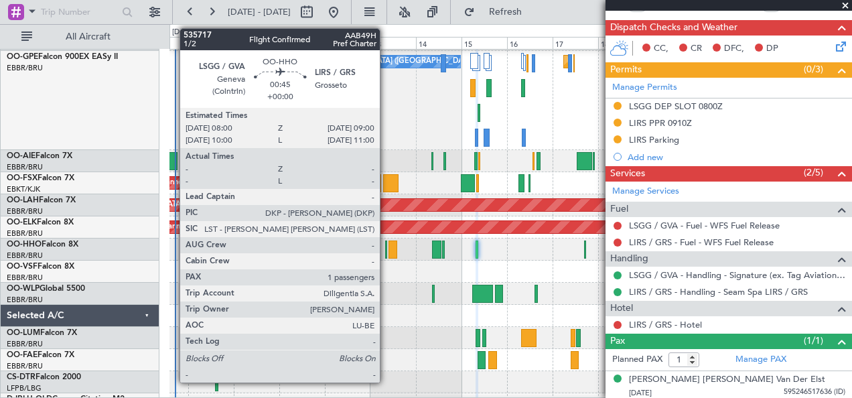
click at [386, 253] on div at bounding box center [386, 249] width 2 height 18
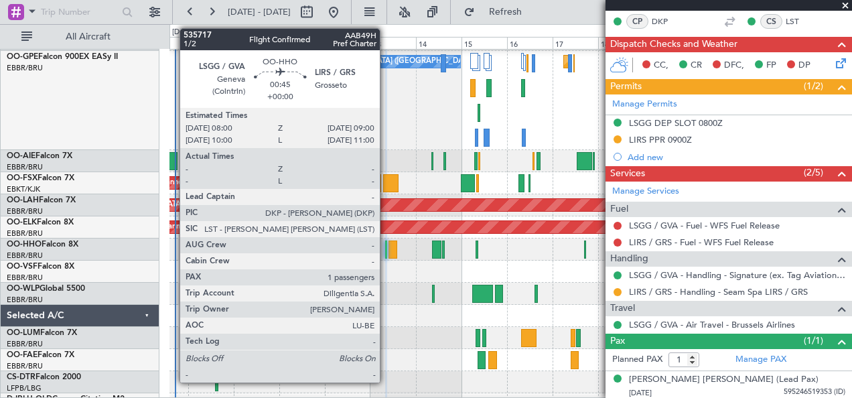
click at [386, 253] on div at bounding box center [386, 249] width 2 height 18
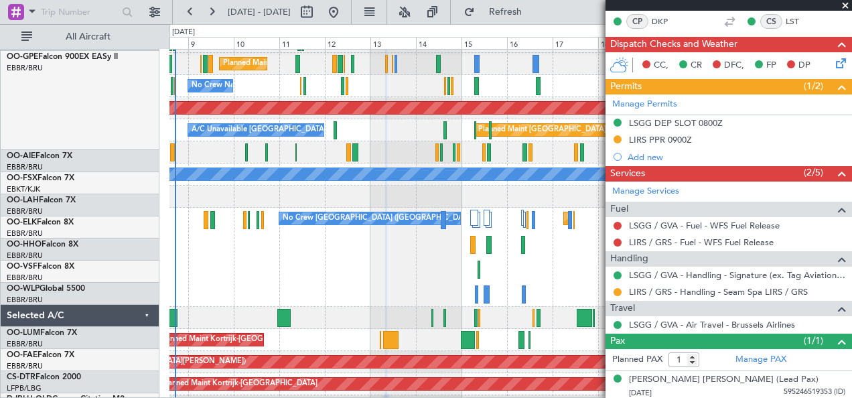
scroll to position [76, 0]
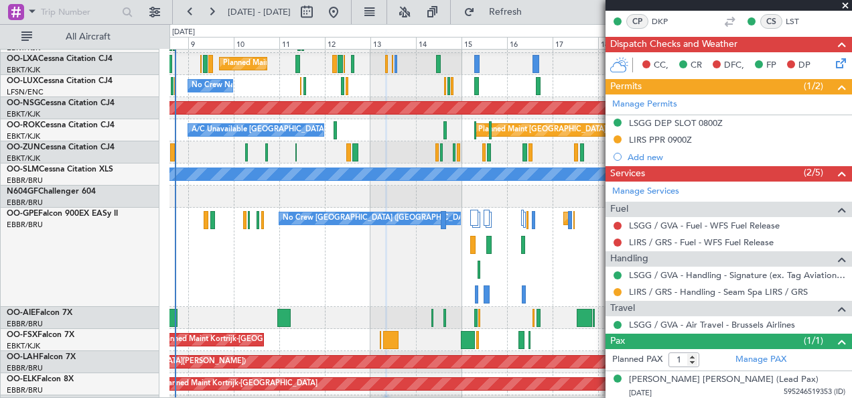
click at [522, 315] on div "Unplanned Maint [GEOGRAPHIC_DATA] ([GEOGRAPHIC_DATA] National)" at bounding box center [510, 318] width 683 height 22
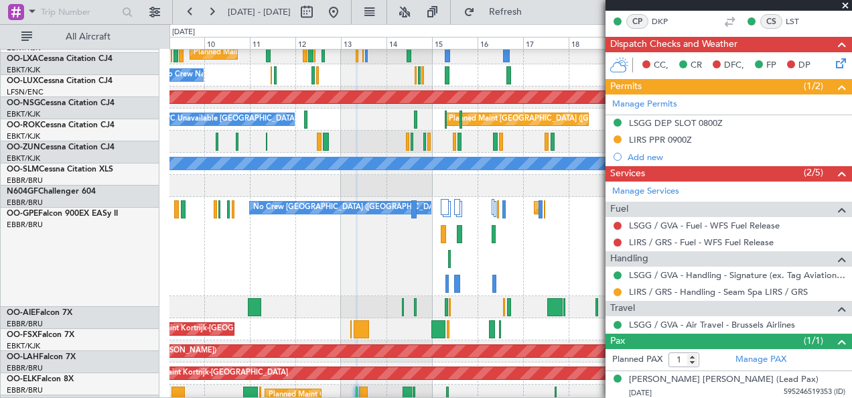
scroll to position [87, 0]
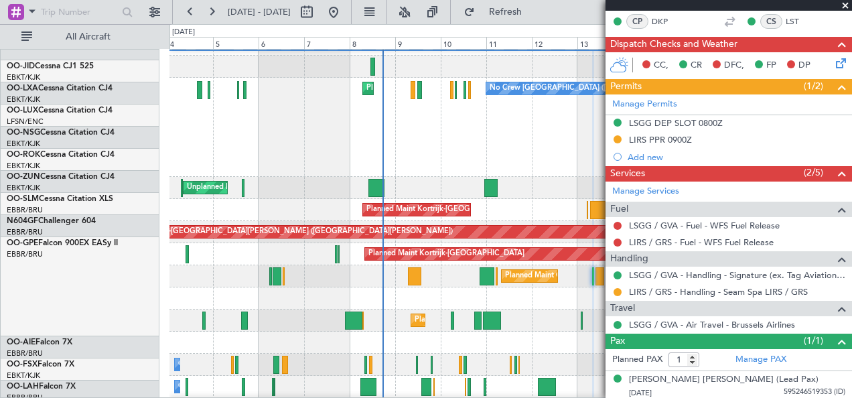
scroll to position [265, 0]
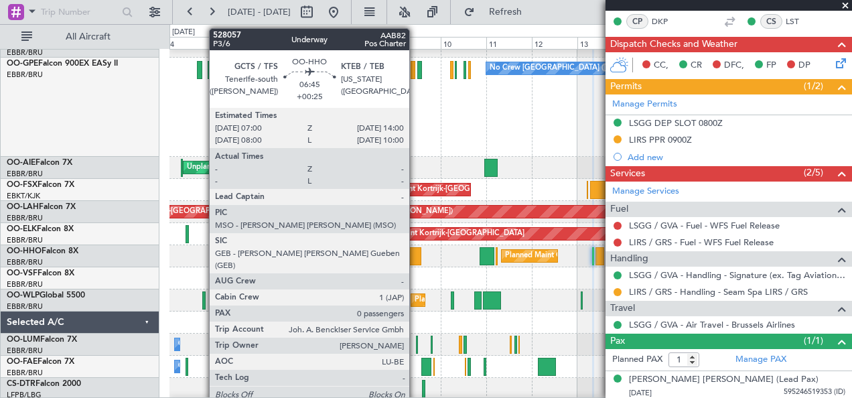
click at [416, 261] on div at bounding box center [414, 256] width 13 height 18
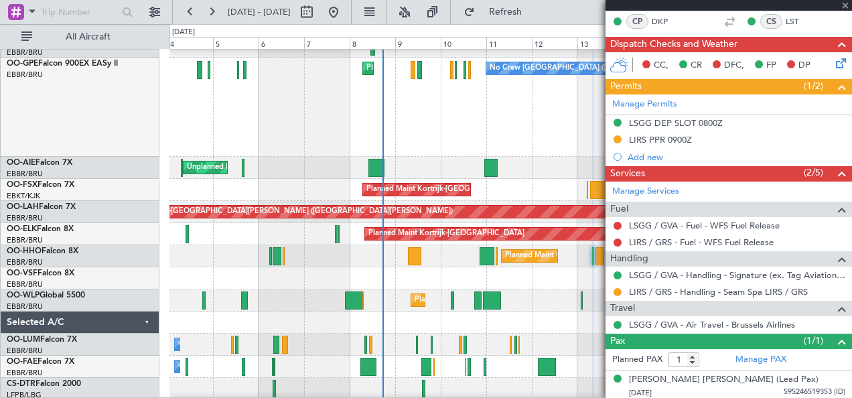
type input "+00:25"
type input "0"
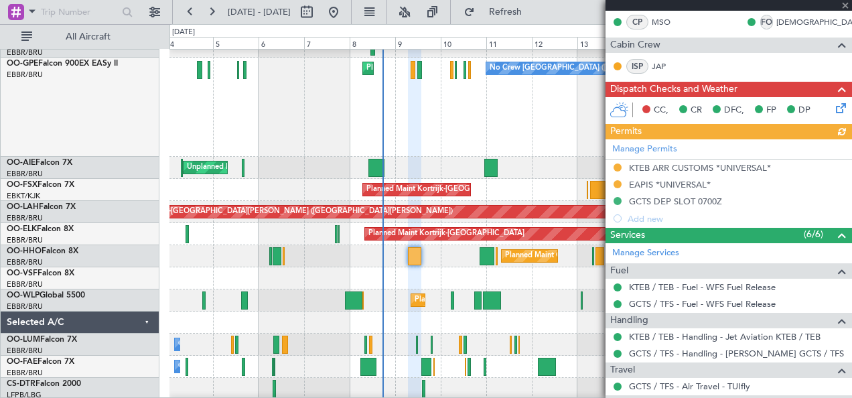
scroll to position [0, 0]
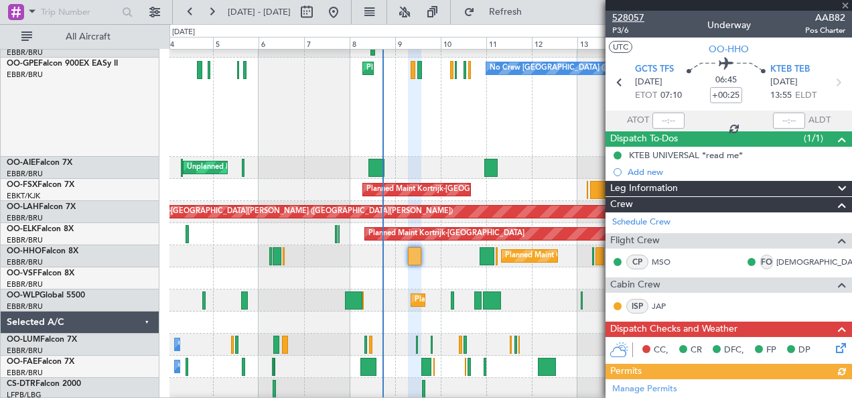
click at [638, 16] on span "528057" at bounding box center [628, 18] width 32 height 14
